Goal: Information Seeking & Learning: Learn about a topic

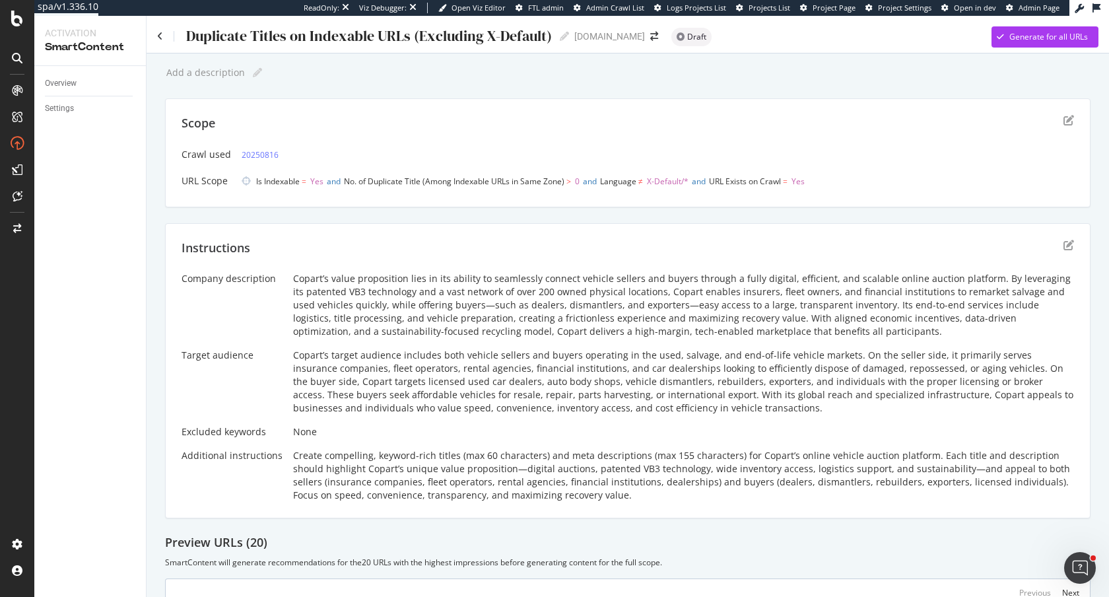
click at [326, 36] on div "Duplicate Titles on Indexable URLs (Excluding X-Default)" at bounding box center [368, 36] width 367 height 17
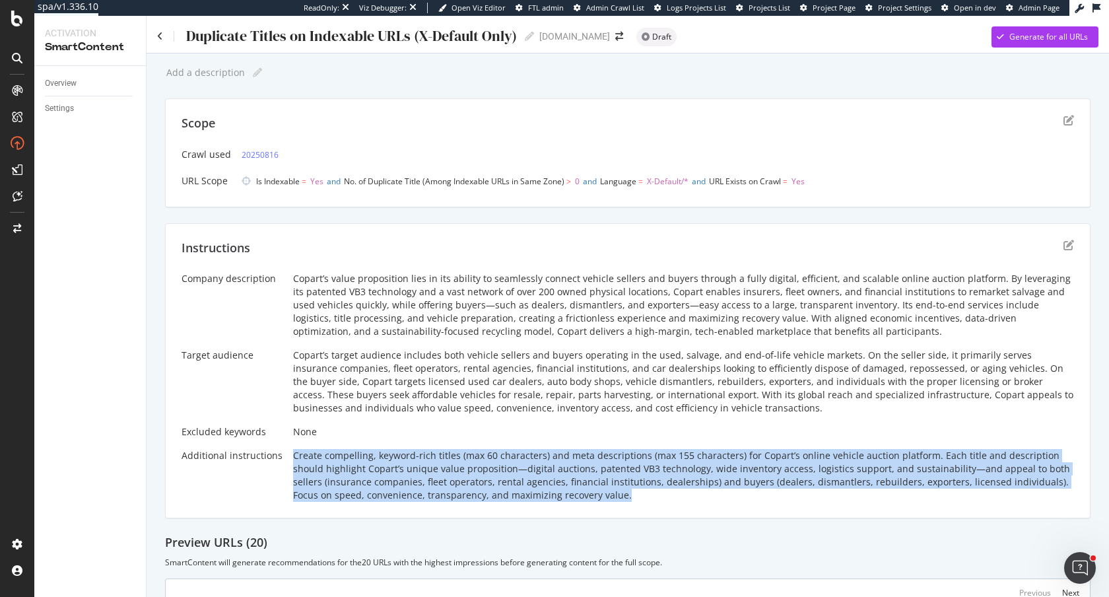
scroll to position [99, 0]
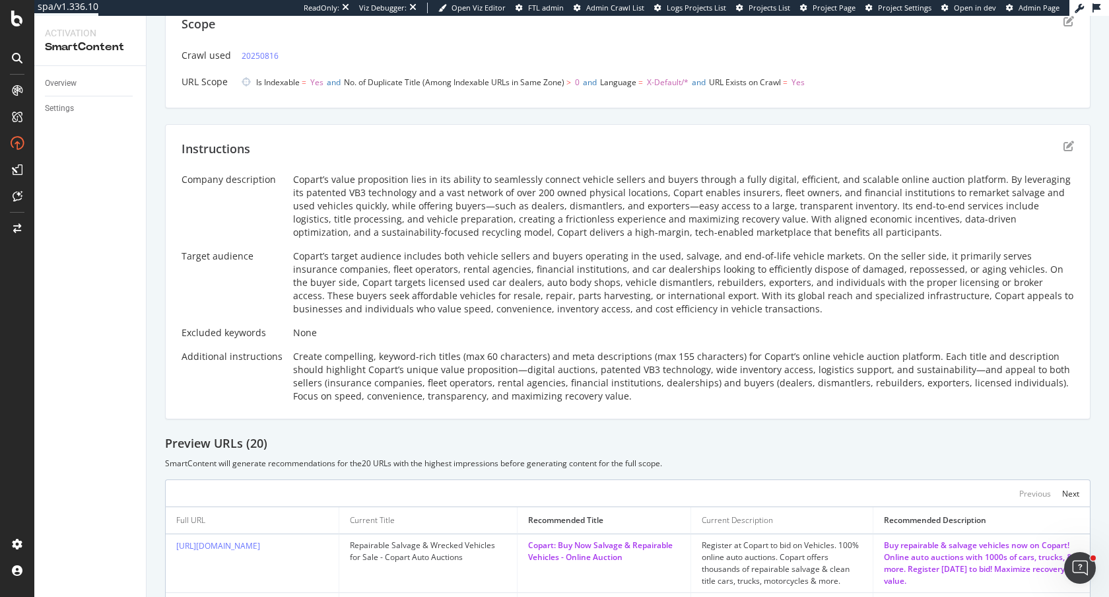
click at [341, 156] on div "Instructions" at bounding box center [628, 157] width 893 height 33
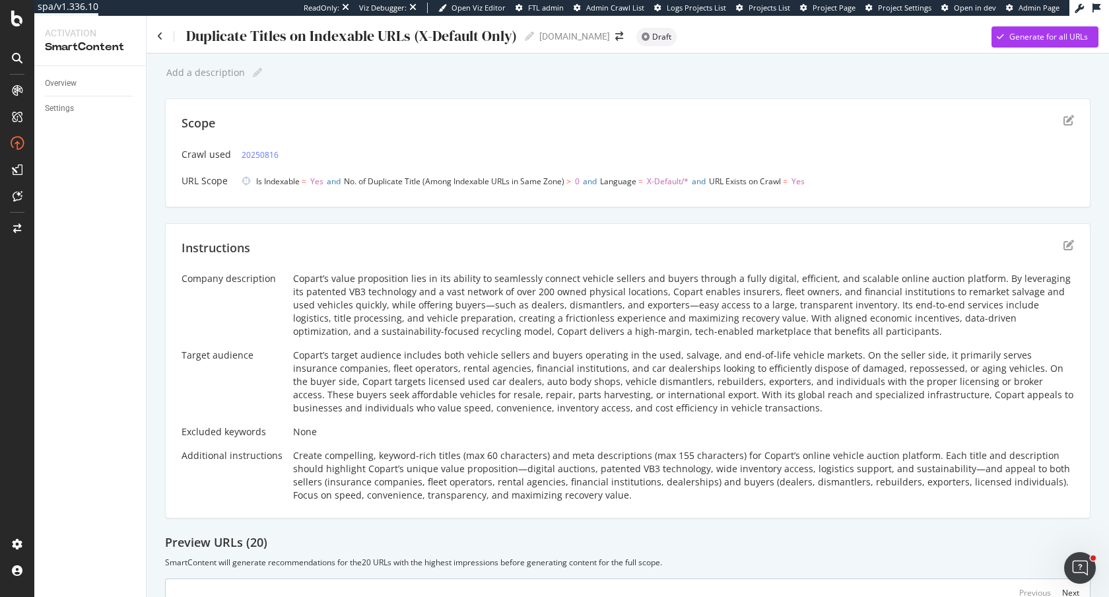
click at [421, 36] on div "Duplicate Titles on Indexable URLs (X-Default Only)" at bounding box center [351, 36] width 332 height 17
